Goal: Task Accomplishment & Management: Use online tool/utility

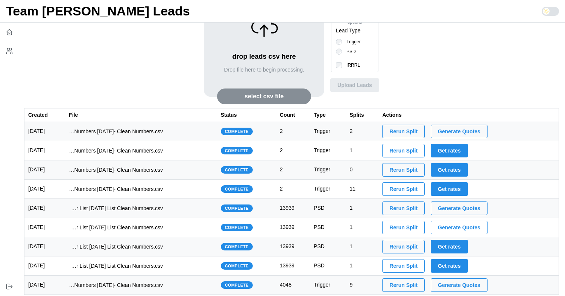
scroll to position [35, 0]
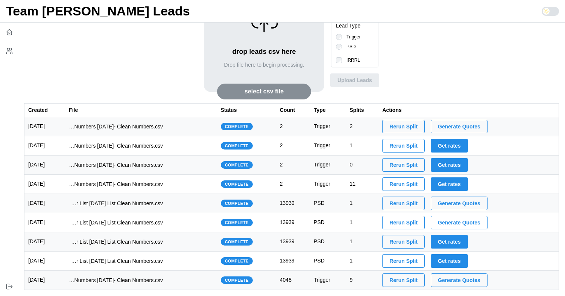
click at [480, 125] on span "Generate Quotes" at bounding box center [459, 126] width 43 height 13
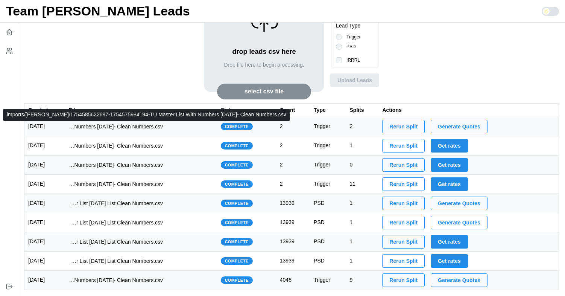
click at [163, 130] on p "imports/[PERSON_NAME]/1754585622697-1754575984194-TU Master List With Numbers […" at bounding box center [116, 127] width 94 height 8
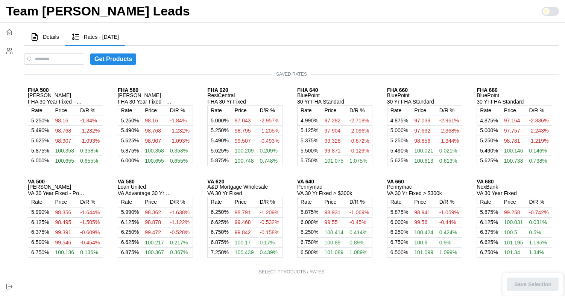
click at [49, 37] on span "Details" at bounding box center [51, 36] width 16 height 5
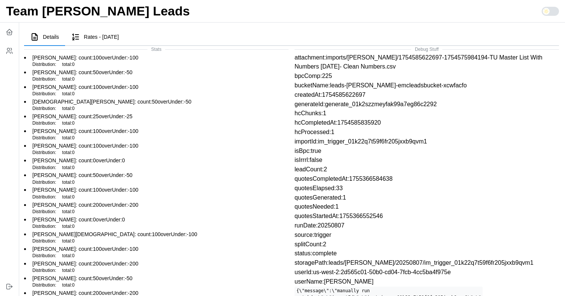
click at [383, 105] on p "generateId:generate_01k2szzmeyfak99a7eg86c2292" at bounding box center [427, 104] width 265 height 9
copy p "generate_01k2szzmeyfak99a7eg86c2292"
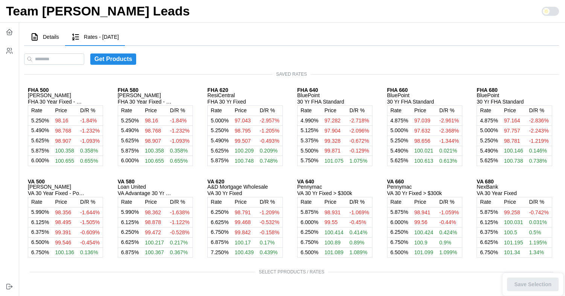
click at [52, 38] on span "Details" at bounding box center [51, 36] width 16 height 5
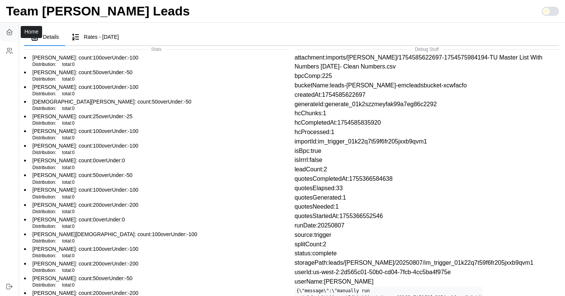
click at [8, 33] on icon "button" at bounding box center [10, 32] width 8 height 8
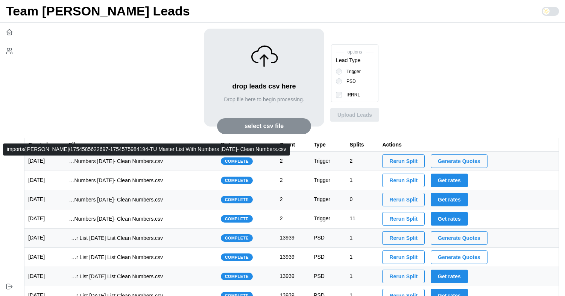
click at [163, 159] on p "imports/[PERSON_NAME]/1754585622697-1754575984194-TU Master List With Numbers […" at bounding box center [116, 161] width 94 height 8
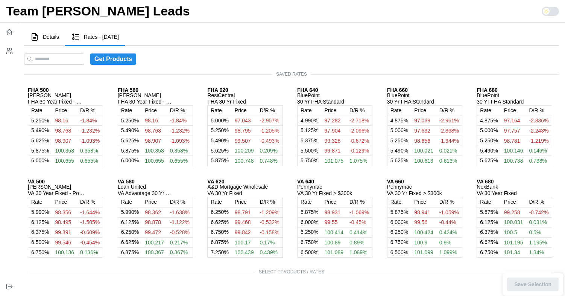
click at [50, 35] on span "Details" at bounding box center [51, 36] width 16 height 5
